Goal: Task Accomplishment & Management: Manage account settings

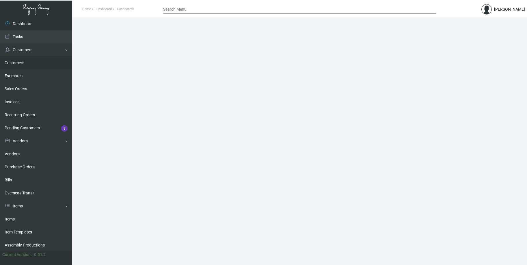
click at [18, 63] on link "Customers" at bounding box center [36, 62] width 72 height 13
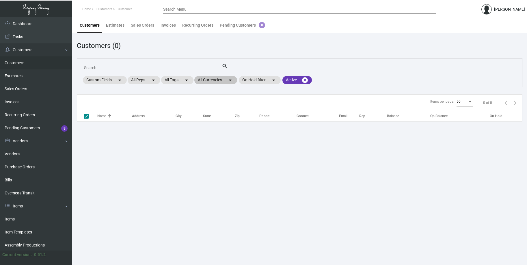
checkbox input "false"
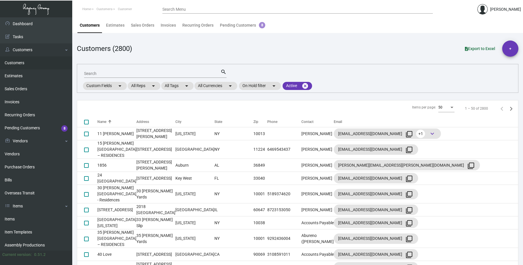
click at [108, 73] on input "Search" at bounding box center [152, 73] width 136 height 5
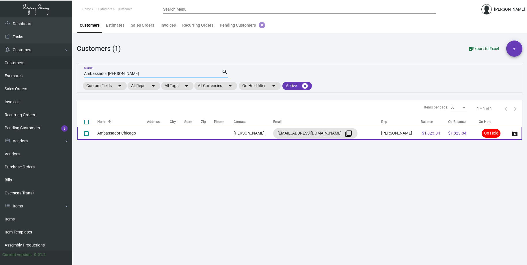
type input "Ambassador [PERSON_NAME]"
click at [119, 133] on td "Ambassador Chicago" at bounding box center [122, 133] width 50 height 13
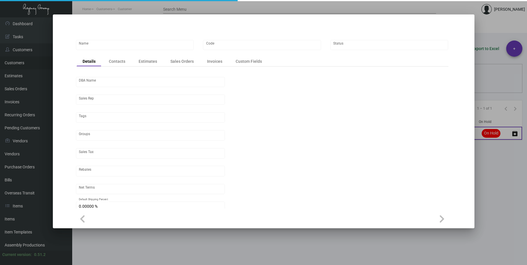
type input "Ambassador Chicago"
type input "AMBC"
type input "[PERSON_NAME]"
type input "[GEOGRAPHIC_DATA]"
type input "Net 30"
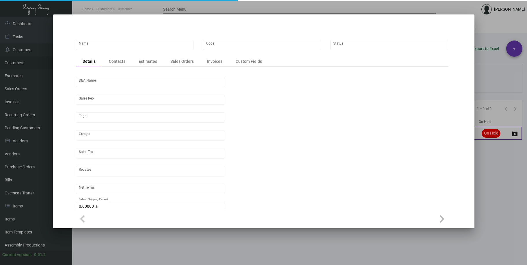
type input "United States Dollar $"
type input "$ 0.00"
checkbox input "true"
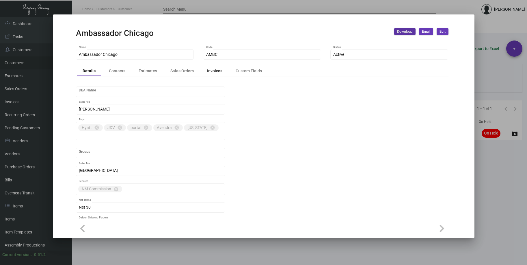
click at [216, 74] on div "Invoices" at bounding box center [214, 71] width 15 height 6
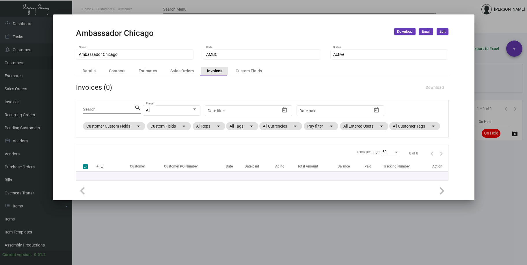
checkbox input "false"
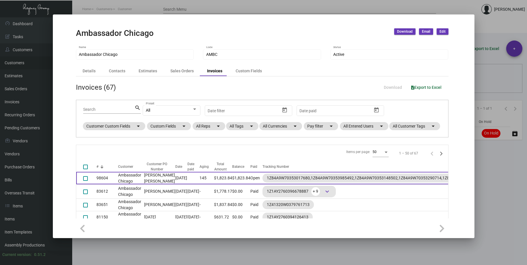
click at [121, 184] on td "Ambassador Chicago" at bounding box center [129, 178] width 23 height 12
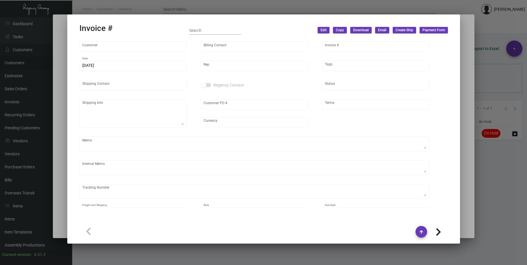
type input "Ambassador Chicago"
type input "[PERSON_NAME]"
type input "98604"
type input "[DATE]"
type input "[PERSON_NAME]"
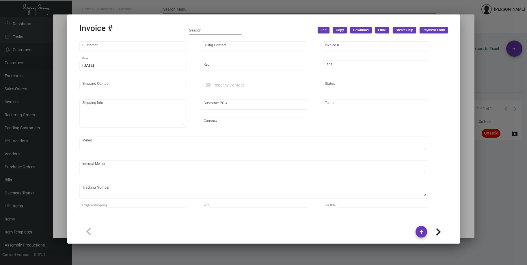
type input "[PERSON_NAME] [PERSON_NAME]"
type textarea "Ambassador [GEOGRAPHIC_DATA] - [PERSON_NAME][GEOGRAPHIC_DATA][PERSON_NAME] [STR…"
type input "[PERSON_NAME] [PERSON_NAME]"
type input "United States Dollar $"
type input "Net 30"
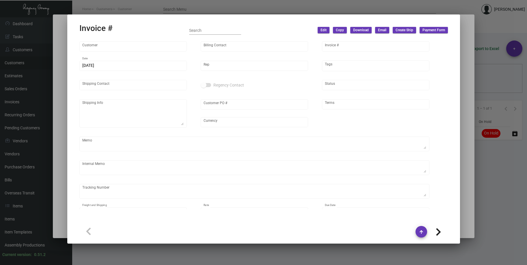
type textarea "167.40"
type input "$ 198.74"
type input "[DATE]"
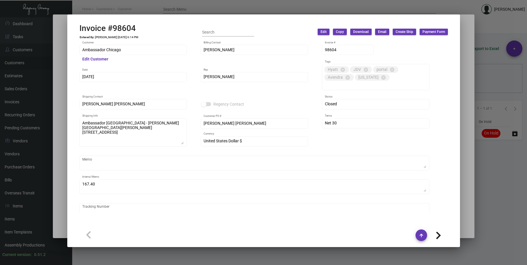
click at [362, 32] on span "Download" at bounding box center [361, 31] width 16 height 5
click at [395, 46] on button "With Description" at bounding box center [408, 44] width 45 height 14
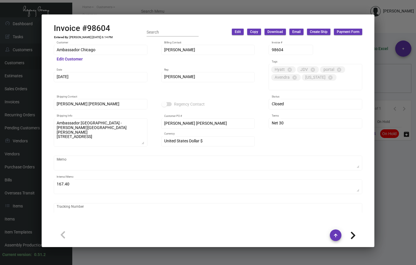
click at [153, 8] on div at bounding box center [208, 132] width 416 height 265
